Goal: Task Accomplishment & Management: Use online tool/utility

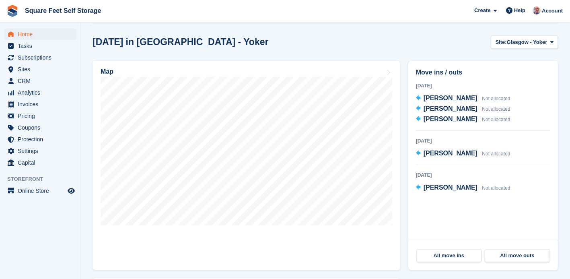
scroll to position [213, 0]
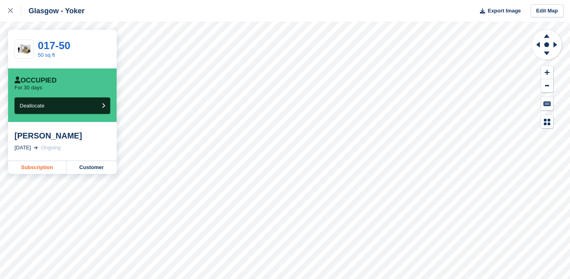
click at [36, 168] on link "Subscription" at bounding box center [37, 167] width 58 height 13
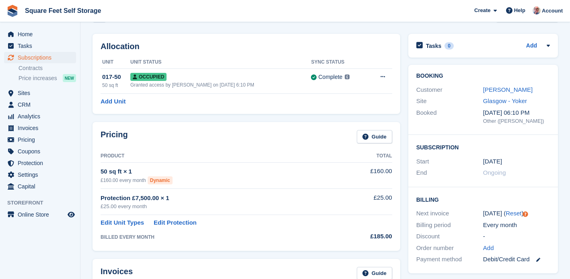
scroll to position [14, 0]
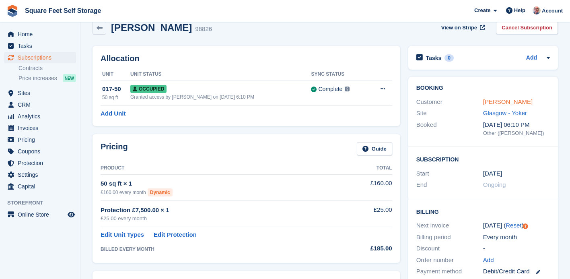
click at [497, 99] on link "Marilyn Macpherson" at bounding box center [507, 101] width 49 height 7
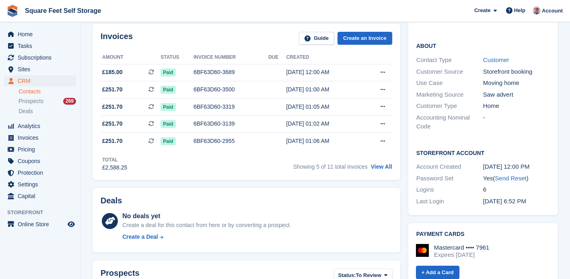
scroll to position [148, 0]
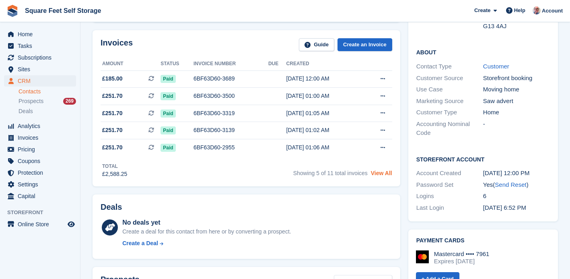
click at [386, 175] on link "View All" at bounding box center [381, 173] width 21 height 6
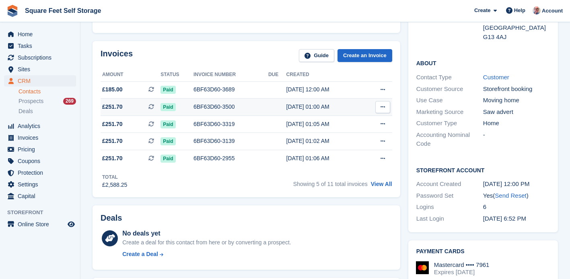
scroll to position [136, 0]
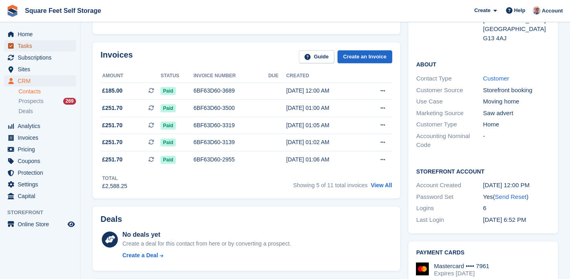
click at [32, 47] on span "Tasks" at bounding box center [42, 45] width 48 height 11
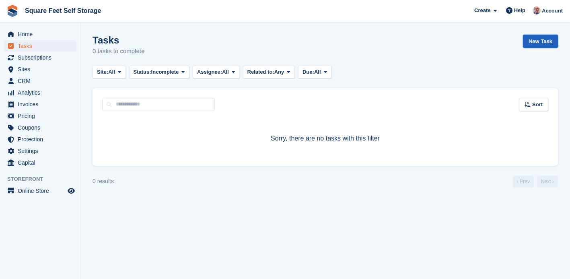
click at [538, 41] on link "New Task" at bounding box center [540, 41] width 35 height 13
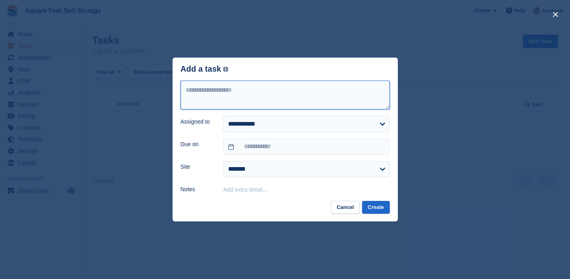
click at [228, 87] on textarea at bounding box center [285, 94] width 209 height 29
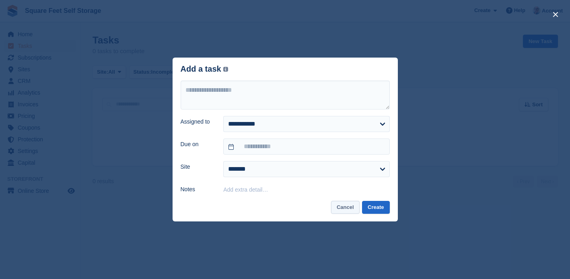
click at [335, 206] on button "Cancel" at bounding box center [345, 207] width 29 height 13
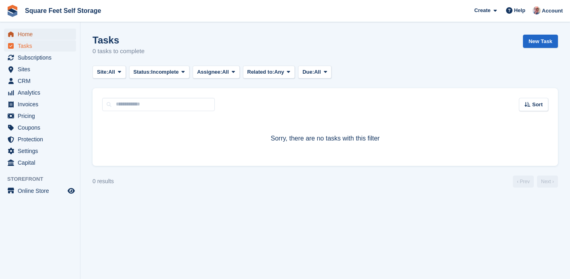
click at [34, 34] on span "Home" at bounding box center [42, 34] width 48 height 11
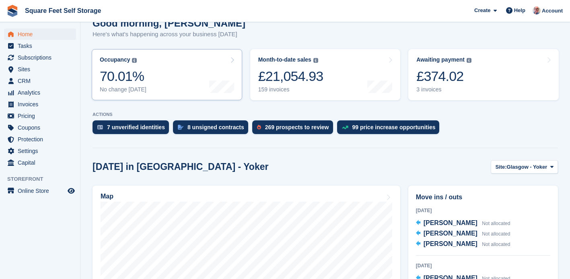
scroll to position [105, 0]
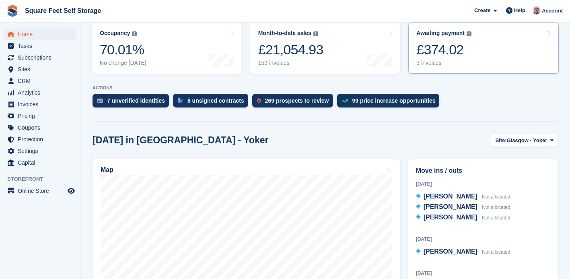
click at [435, 65] on div "3 invoices" at bounding box center [443, 63] width 55 height 7
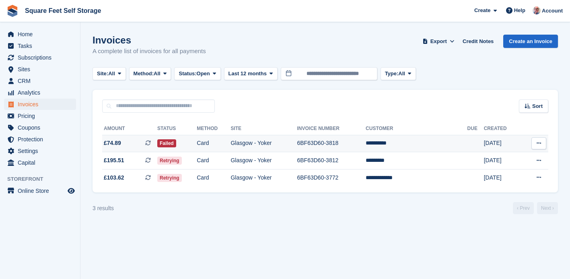
click at [262, 145] on td "Glasgow - Yoker" at bounding box center [263, 143] width 66 height 17
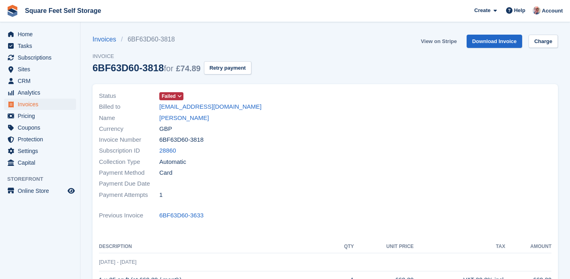
click at [442, 43] on link "View on Stripe" at bounding box center [438, 41] width 42 height 13
